Goal: Task Accomplishment & Management: Manage account settings

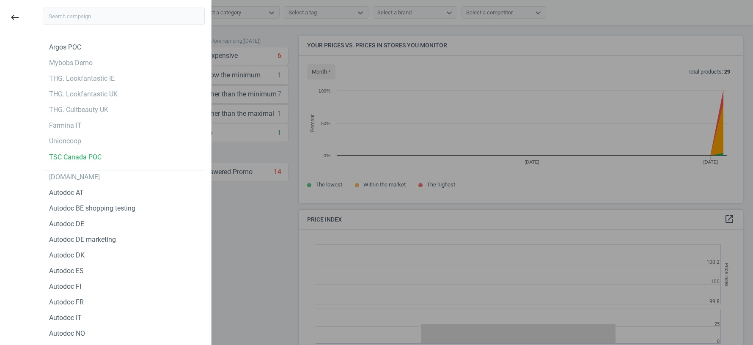
scroll to position [195, 444]
click at [93, 81] on div "THG. Lookfantastic IE" at bounding box center [82, 78] width 66 height 9
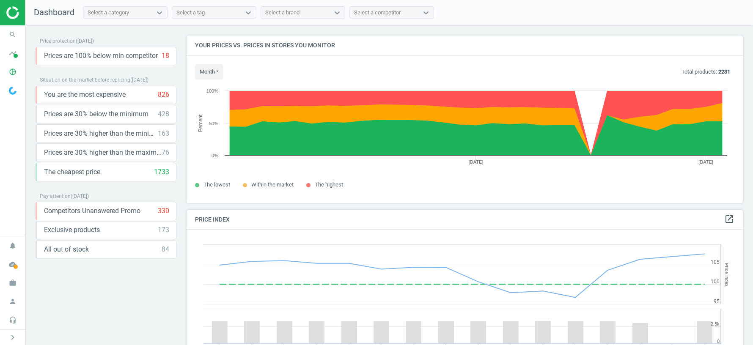
scroll to position [195, 556]
click at [15, 283] on icon "work" at bounding box center [13, 283] width 16 height 16
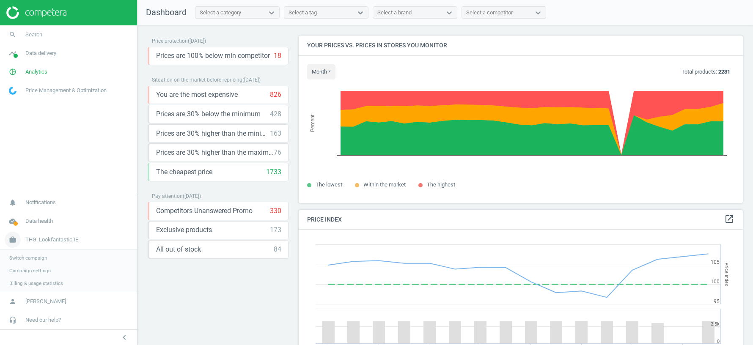
scroll to position [0, 0]
click at [36, 256] on span "Switch campaign" at bounding box center [28, 258] width 38 height 7
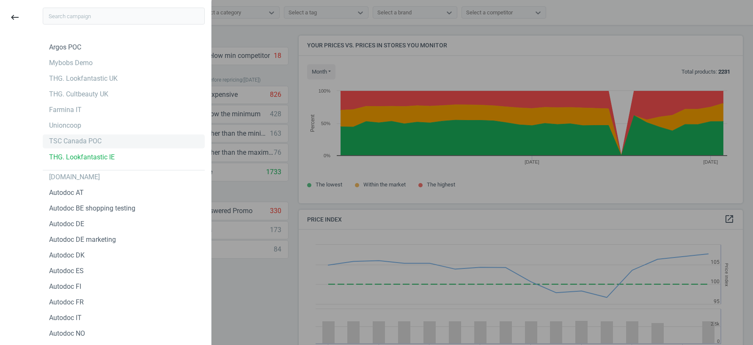
click at [71, 143] on div "TSC Canada POC" at bounding box center [75, 141] width 52 height 9
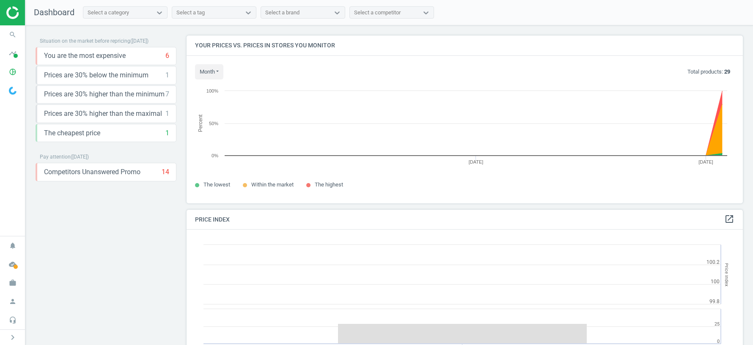
scroll to position [195, 556]
